Goal: Check status: Check status

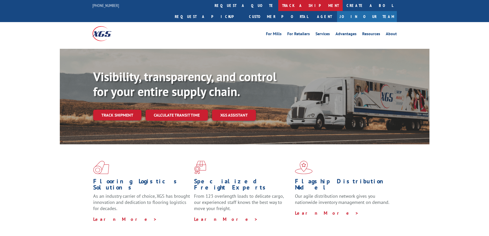
click at [278, 6] on link "track a shipment" at bounding box center [310, 5] width 64 height 11
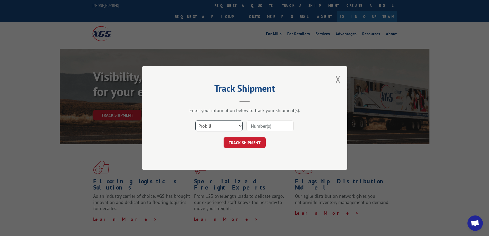
click at [218, 125] on select "Select category... Probill BOL PO" at bounding box center [218, 125] width 47 height 11
select select "po"
click at [195, 120] on select "Select category... Probill BOL PO" at bounding box center [218, 125] width 47 height 11
paste input "31506760"
type input "31506760"
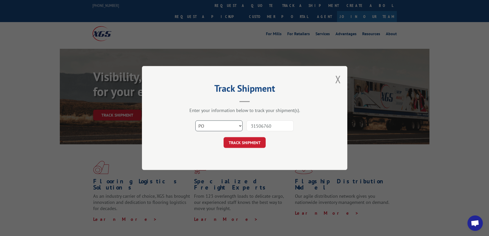
click at [241, 130] on select "Select category... Probill BOL PO" at bounding box center [218, 125] width 47 height 11
click at [195, 120] on select "Select category... Probill BOL PO" at bounding box center [218, 125] width 47 height 11
click at [220, 128] on select "Select category... Probill BOL PO" at bounding box center [218, 125] width 47 height 11
select select "po"
click at [195, 120] on select "Select category... Probill BOL PO" at bounding box center [218, 125] width 47 height 11
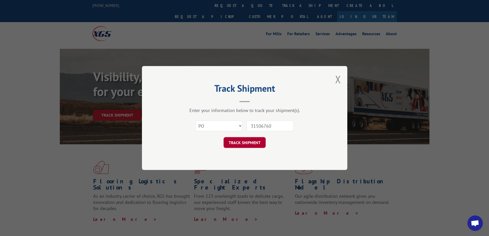
click at [240, 143] on button "TRACK SHIPMENT" at bounding box center [244, 142] width 42 height 11
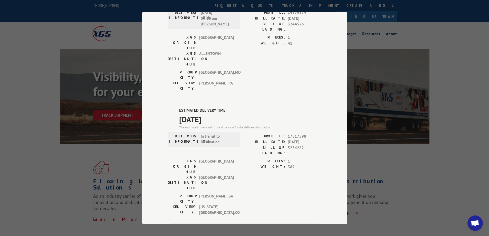
scroll to position [109, 0]
